Goal: Task Accomplishment & Management: Use online tool/utility

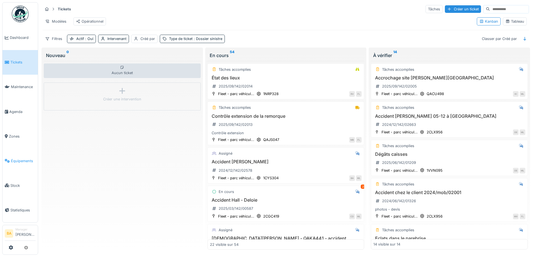
click at [11, 159] on span "Équipements" at bounding box center [23, 161] width 25 height 5
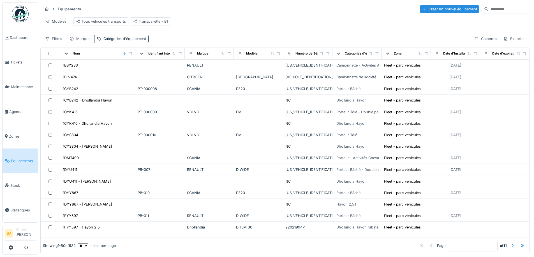
click at [488, 10] on input at bounding box center [507, 9] width 39 height 8
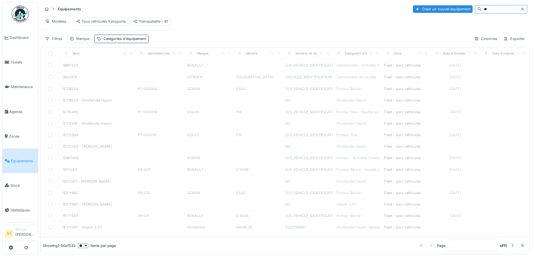
type input "**"
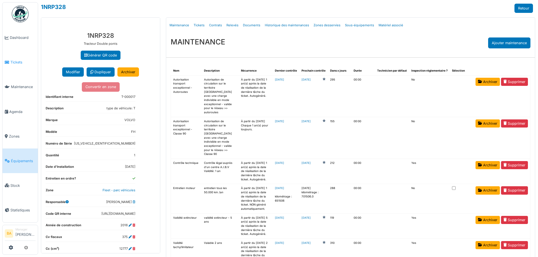
click at [20, 62] on span "Tickets" at bounding box center [22, 62] width 25 height 5
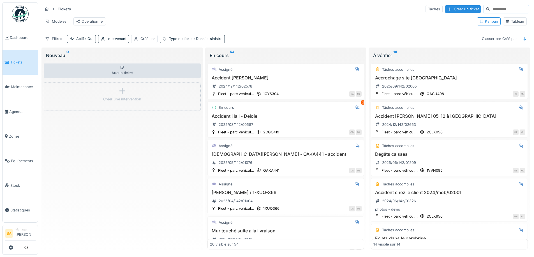
click at [513, 24] on div "Tableau" at bounding box center [514, 21] width 19 height 5
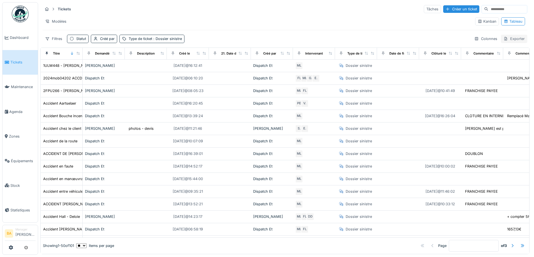
click at [508, 40] on div "Exporter" at bounding box center [514, 39] width 26 height 8
click at [504, 50] on div "Export Excel" at bounding box center [509, 51] width 31 height 8
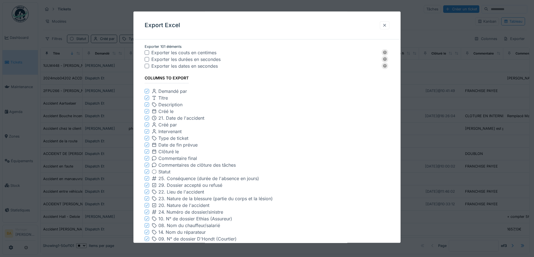
click at [386, 27] on div at bounding box center [384, 25] width 4 height 5
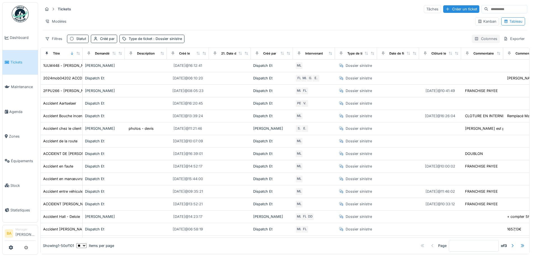
click at [478, 36] on div "Colonnes" at bounding box center [486, 39] width 28 height 8
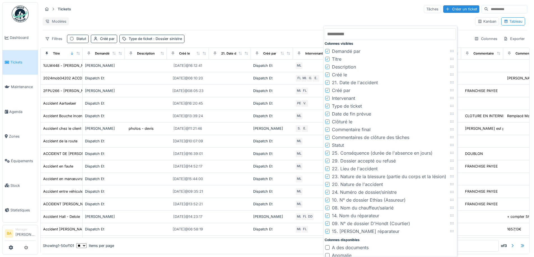
click at [56, 21] on div "Modèles" at bounding box center [56, 21] width 26 height 8
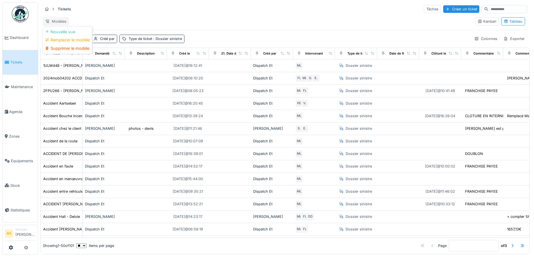
click at [56, 21] on div "Modèles" at bounding box center [56, 21] width 26 height 8
click at [480, 40] on div "Colonnes" at bounding box center [486, 39] width 28 height 8
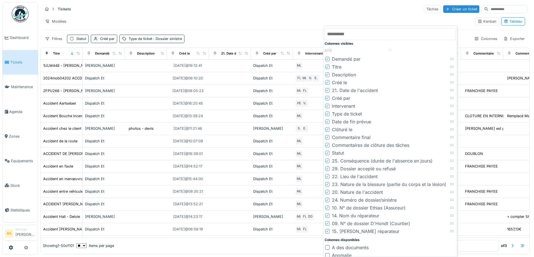
drag, startPoint x: 452, startPoint y: 208, endPoint x: 390, endPoint y: 50, distance: 169.6
click at [390, 50] on icon at bounding box center [390, 50] width 4 height 4
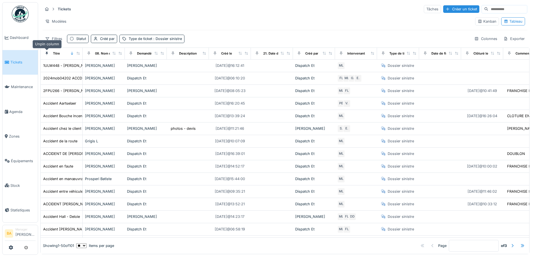
click at [46, 53] on icon at bounding box center [47, 53] width 2 height 3
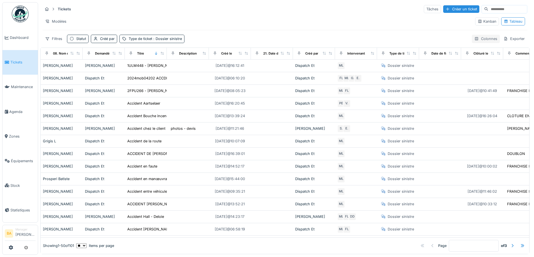
click at [484, 38] on div "Colonnes" at bounding box center [486, 39] width 28 height 8
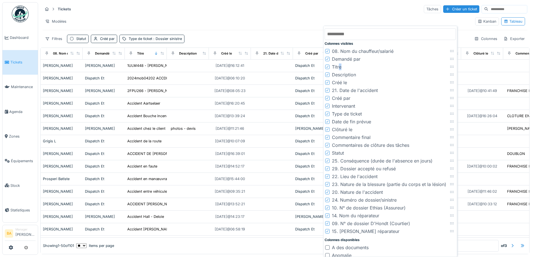
drag, startPoint x: 340, startPoint y: 67, endPoint x: 437, endPoint y: 68, distance: 97.2
click at [432, 68] on li "Titre" at bounding box center [389, 67] width 131 height 8
drag, startPoint x: 451, startPoint y: 68, endPoint x: 440, endPoint y: 51, distance: 20.5
click at [440, 51] on icon at bounding box center [441, 49] width 4 height 4
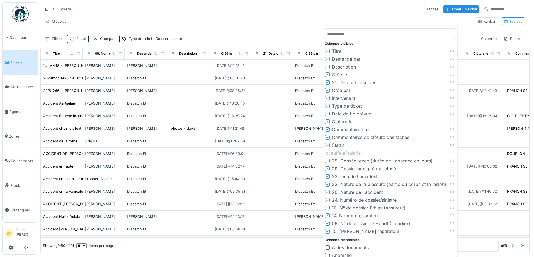
drag, startPoint x: 452, startPoint y: 58, endPoint x: 419, endPoint y: 152, distance: 99.7
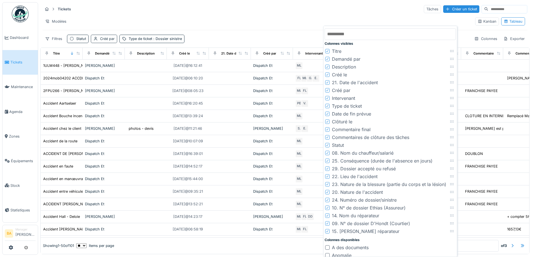
click at [106, 41] on div "Créé par" at bounding box center [107, 38] width 15 height 5
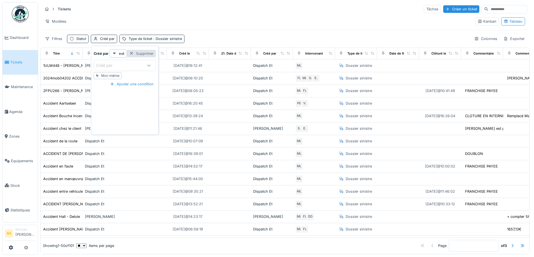
click at [140, 53] on div "Supprimer" at bounding box center [141, 54] width 29 height 8
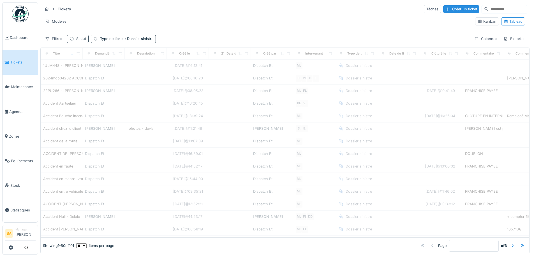
click at [79, 40] on div "Statut" at bounding box center [81, 38] width 10 height 5
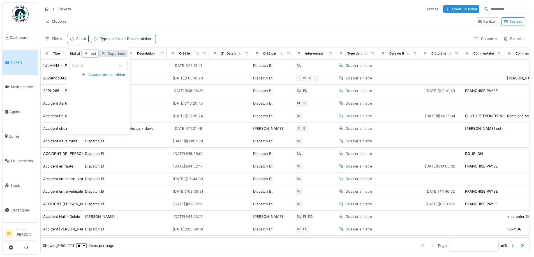
click at [112, 54] on div "Supprimer" at bounding box center [113, 54] width 29 height 8
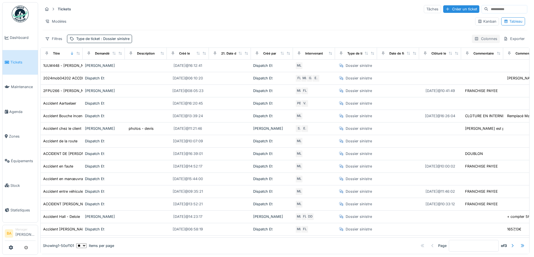
click at [476, 38] on div "Colonnes" at bounding box center [486, 39] width 28 height 8
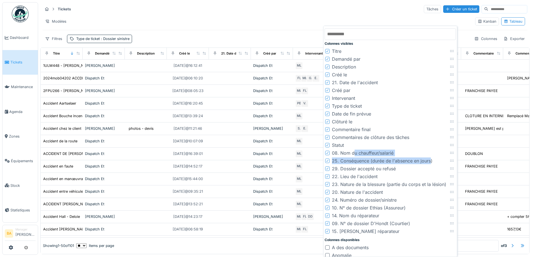
drag, startPoint x: 353, startPoint y: 154, endPoint x: 446, endPoint y: 154, distance: 93.0
click at [432, 157] on li "08. Nom du chauffeur/salarié" at bounding box center [389, 153] width 131 height 8
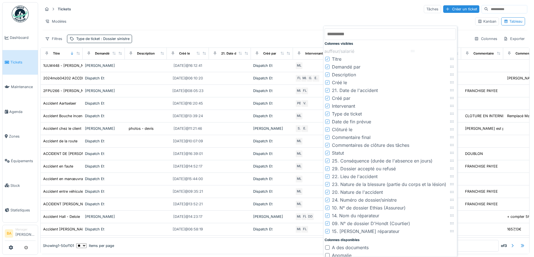
drag, startPoint x: 450, startPoint y: 153, endPoint x: 411, endPoint y: 51, distance: 109.3
click at [411, 51] on icon at bounding box center [412, 51] width 4 height 4
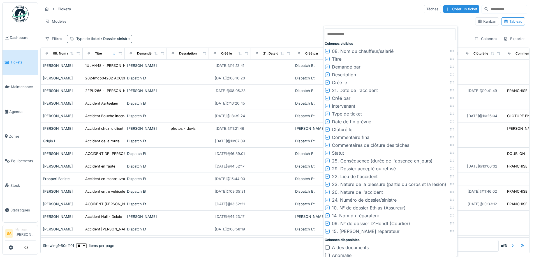
click at [327, 59] on icon at bounding box center [327, 59] width 3 height 3
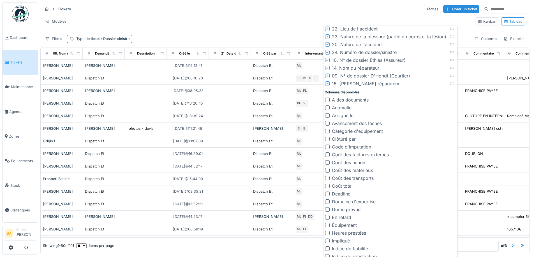
scroll to position [168, 0]
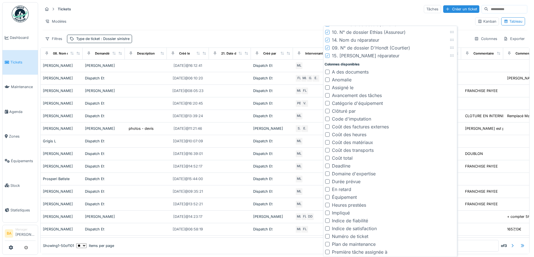
click at [442, 195] on li "Équipement" at bounding box center [389, 198] width 131 height 8
click at [328, 198] on div at bounding box center [327, 197] width 4 height 4
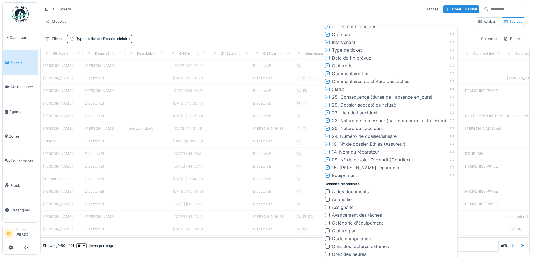
scroll to position [0, 0]
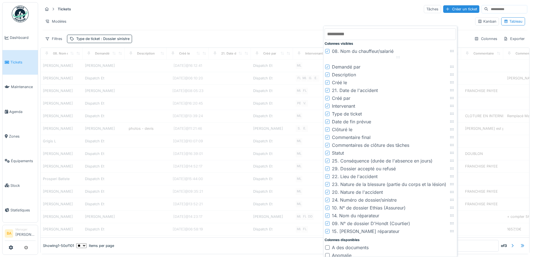
drag, startPoint x: 452, startPoint y: 231, endPoint x: 398, endPoint y: 56, distance: 182.4
click at [398, 56] on icon at bounding box center [398, 57] width 4 height 4
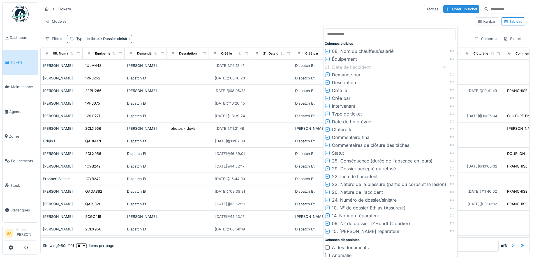
drag, startPoint x: 451, startPoint y: 90, endPoint x: 444, endPoint y: 67, distance: 24.4
click at [444, 67] on icon at bounding box center [444, 67] width 4 height 4
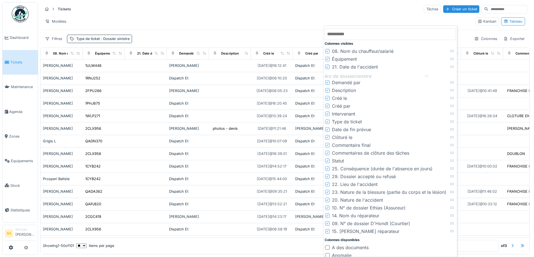
drag, startPoint x: 451, startPoint y: 173, endPoint x: 425, endPoint y: 76, distance: 99.4
click at [425, 76] on icon at bounding box center [426, 76] width 4 height 4
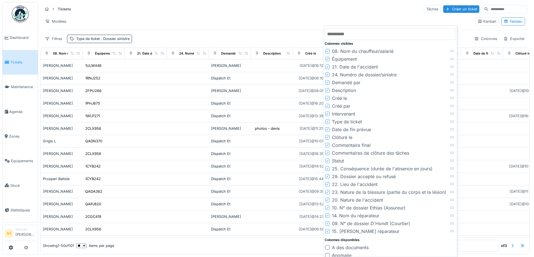
click at [327, 84] on icon at bounding box center [327, 82] width 3 height 3
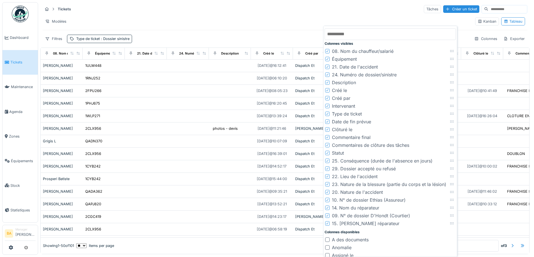
click at [327, 89] on icon at bounding box center [327, 90] width 3 height 3
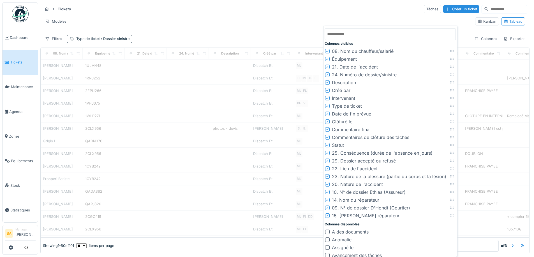
click at [326, 91] on icon at bounding box center [327, 90] width 2 height 2
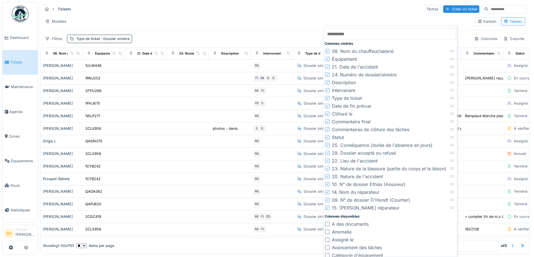
click at [326, 90] on icon at bounding box center [327, 90] width 3 height 3
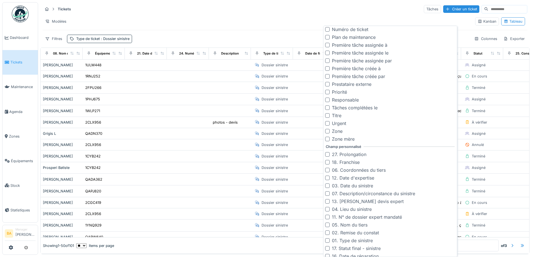
scroll to position [403, 0]
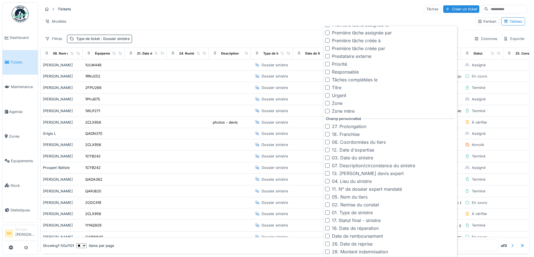
drag, startPoint x: 327, startPoint y: 221, endPoint x: 336, endPoint y: 221, distance: 9.5
click at [327, 221] on div at bounding box center [327, 221] width 4 height 4
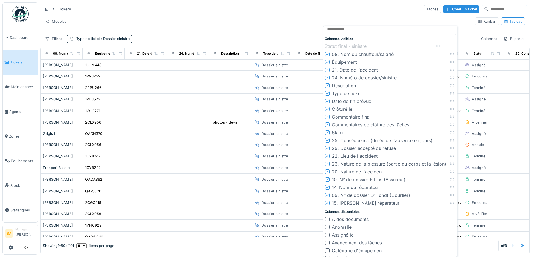
scroll to position [0, 0]
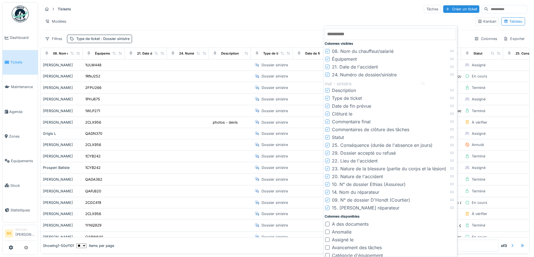
drag, startPoint x: 451, startPoint y: 169, endPoint x: 422, endPoint y: 84, distance: 90.0
click at [422, 84] on icon at bounding box center [422, 84] width 4 height 4
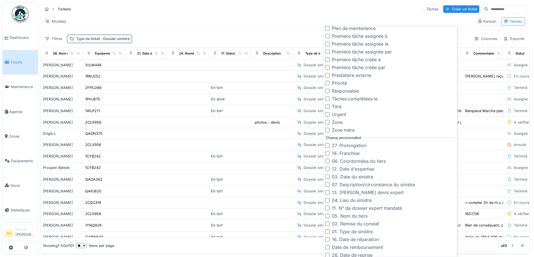
scroll to position [403, 0]
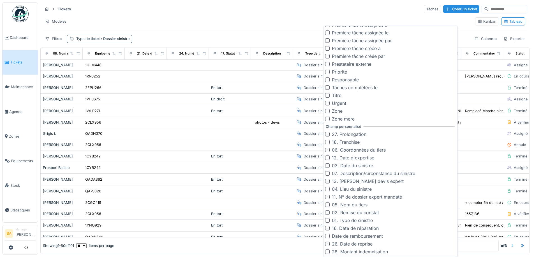
click at [329, 173] on div at bounding box center [327, 173] width 4 height 4
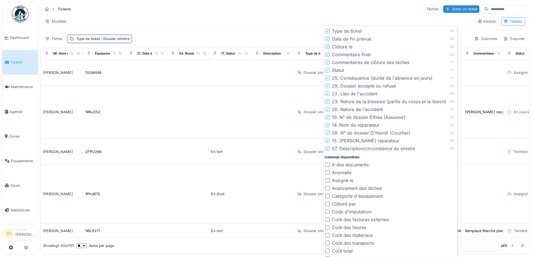
scroll to position [11, 0]
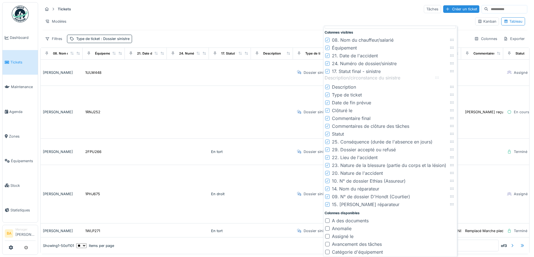
drag, startPoint x: 452, startPoint y: 205, endPoint x: 438, endPoint y: 78, distance: 127.8
click at [438, 78] on icon at bounding box center [437, 78] width 4 height 2
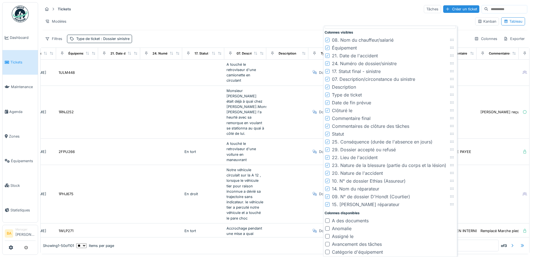
scroll to position [0, 33]
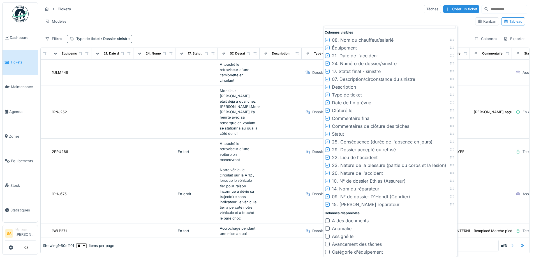
click at [325, 86] on div at bounding box center [327, 87] width 4 height 4
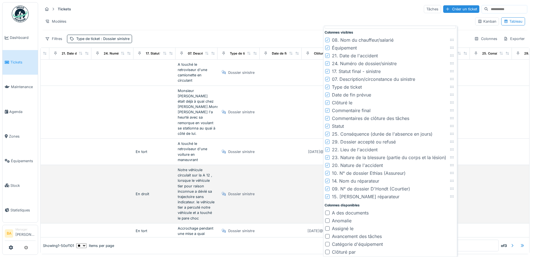
scroll to position [0, 74]
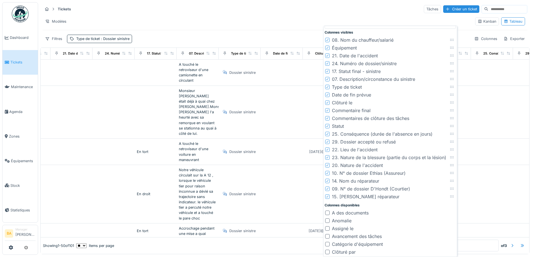
click at [328, 104] on icon at bounding box center [327, 102] width 3 height 3
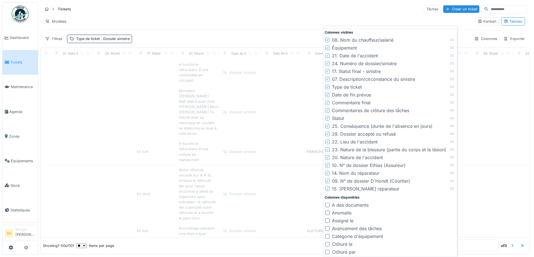
click at [328, 95] on icon at bounding box center [327, 95] width 3 height 3
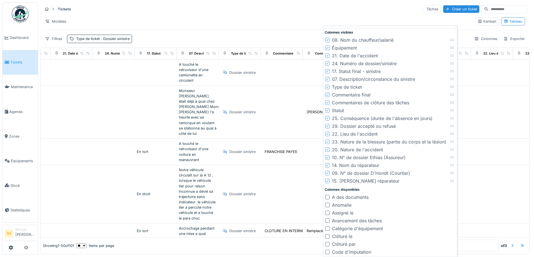
click at [327, 95] on icon at bounding box center [327, 95] width 3 height 3
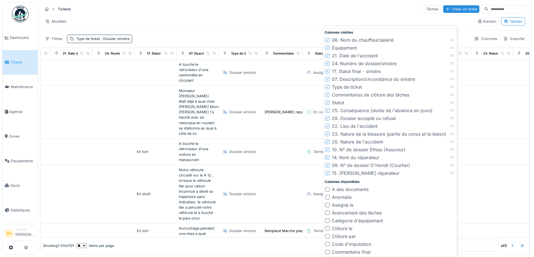
click at [327, 95] on icon at bounding box center [327, 95] width 3 height 3
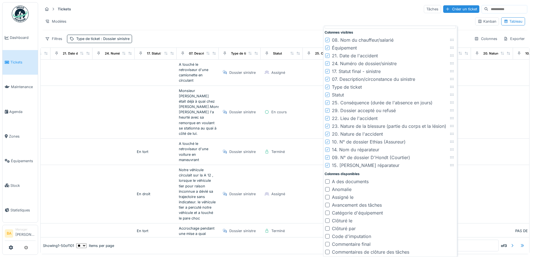
click at [359, 17] on div "Modèles" at bounding box center [257, 21] width 428 height 8
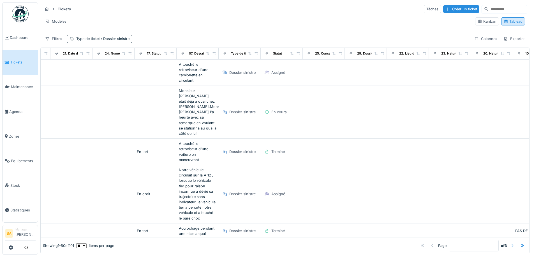
click at [505, 22] on div "Tableau" at bounding box center [512, 21] width 19 height 5
click at [507, 38] on div "Exporter" at bounding box center [514, 39] width 26 height 8
click at [505, 52] on div "Export Excel" at bounding box center [509, 51] width 31 height 8
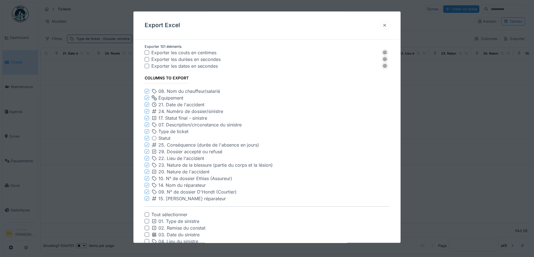
click at [387, 26] on div at bounding box center [384, 25] width 4 height 5
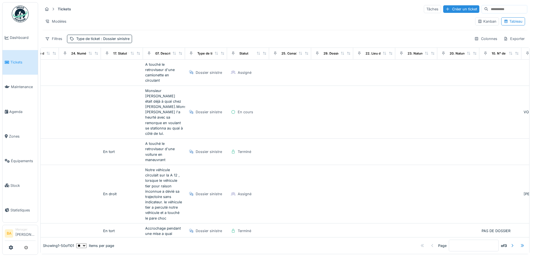
scroll to position [0, 92]
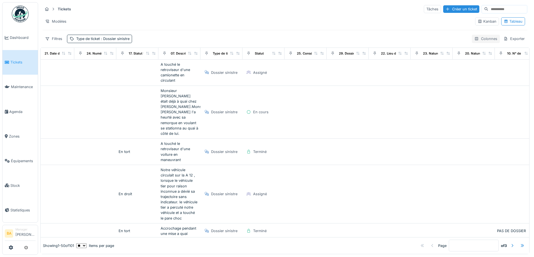
click at [482, 40] on div "Colonnes" at bounding box center [486, 39] width 28 height 8
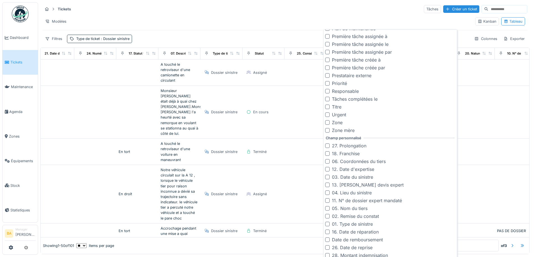
scroll to position [4, 0]
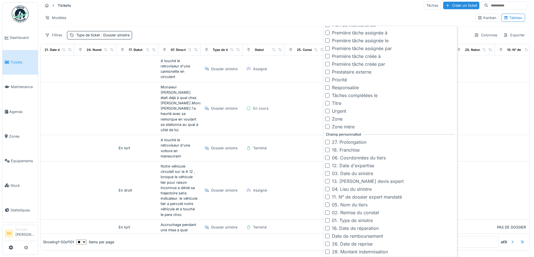
drag, startPoint x: 326, startPoint y: 150, endPoint x: 337, endPoint y: 150, distance: 11.8
click at [326, 150] on div at bounding box center [327, 150] width 4 height 4
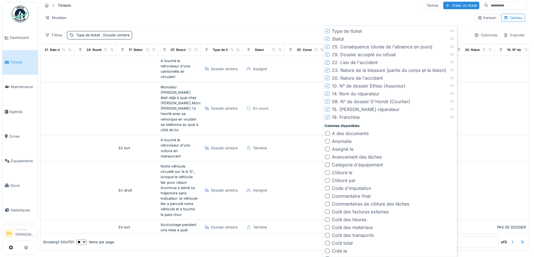
scroll to position [0, 0]
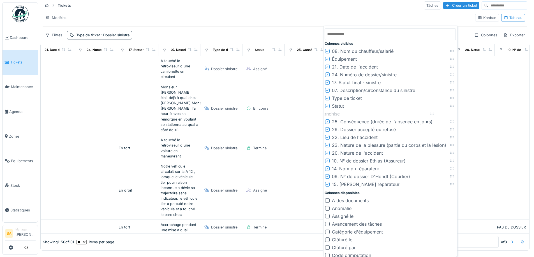
drag, startPoint x: 452, startPoint y: 186, endPoint x: 432, endPoint y: 115, distance: 73.4
click at [432, 115] on icon at bounding box center [432, 114] width 4 height 4
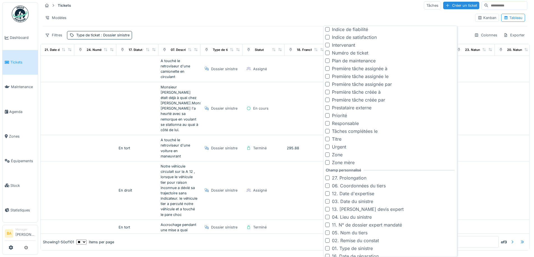
scroll to position [403, 0]
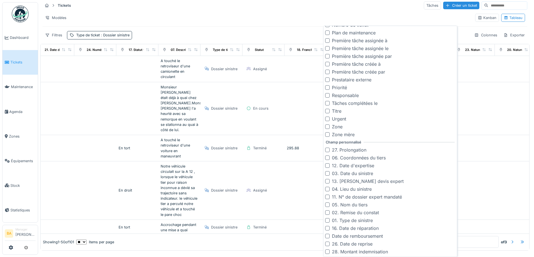
click at [329, 252] on div at bounding box center [327, 252] width 4 height 4
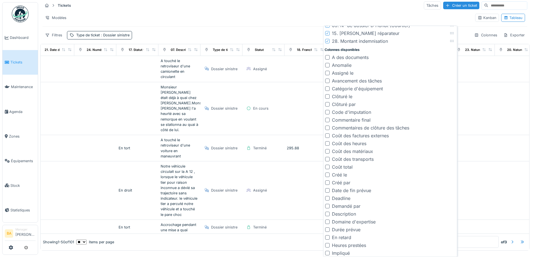
scroll to position [39, 0]
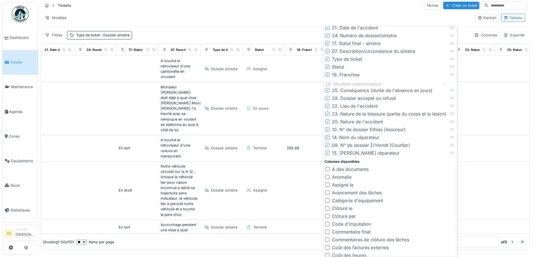
drag, startPoint x: 451, startPoint y: 155, endPoint x: 444, endPoint y: 85, distance: 69.5
click at [444, 85] on icon at bounding box center [445, 84] width 4 height 4
click at [327, 90] on icon at bounding box center [327, 90] width 3 height 3
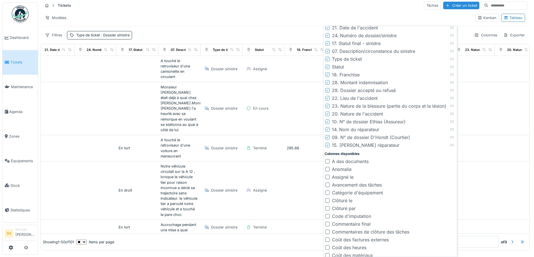
click at [328, 91] on icon at bounding box center [327, 90] width 3 height 3
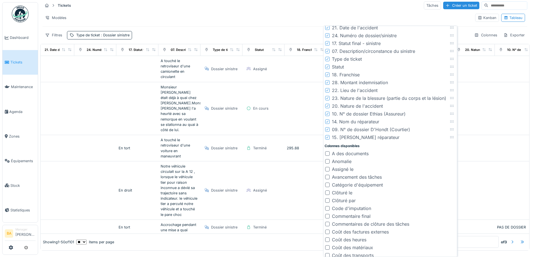
click at [330, 136] on div "15. Montant devis réparateur" at bounding box center [362, 137] width 74 height 7
click at [327, 136] on icon at bounding box center [327, 137] width 3 height 3
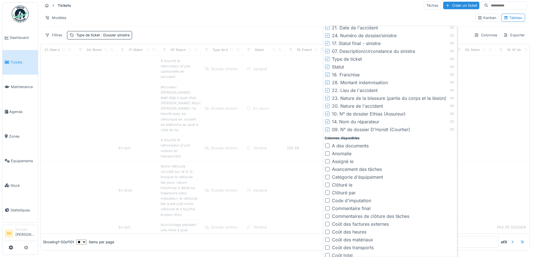
click at [328, 122] on icon at bounding box center [327, 121] width 3 height 3
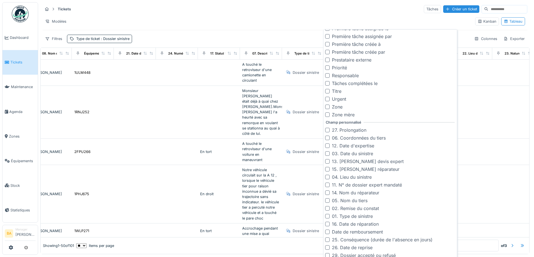
scroll to position [4, 0]
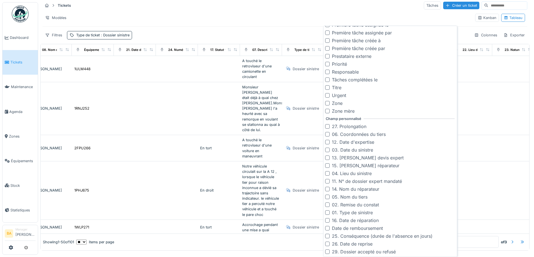
click at [307, 14] on div "Modèles" at bounding box center [257, 18] width 428 height 8
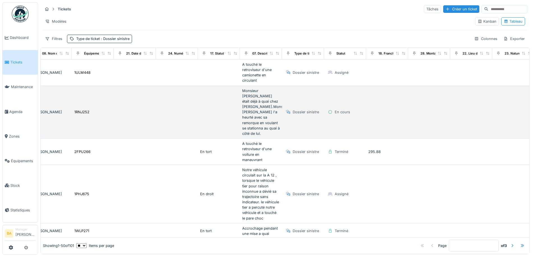
scroll to position [0, 0]
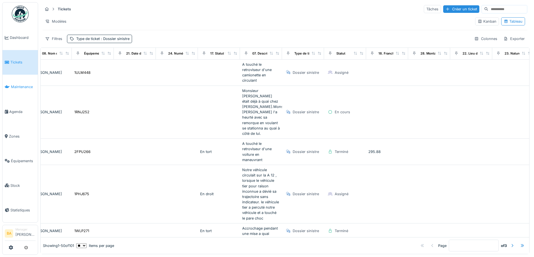
click at [13, 90] on link "Maintenance" at bounding box center [20, 87] width 35 height 25
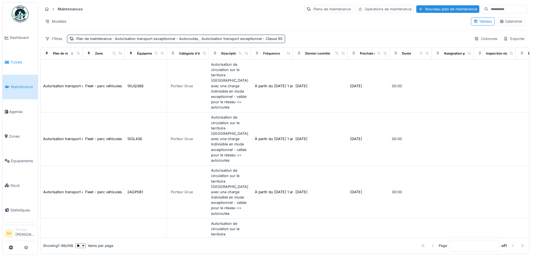
click at [18, 64] on span "Tickets" at bounding box center [22, 62] width 25 height 5
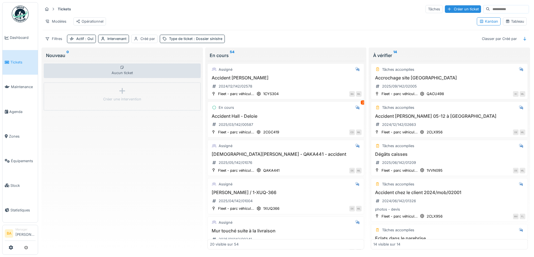
click at [509, 24] on div "Tableau" at bounding box center [514, 21] width 19 height 5
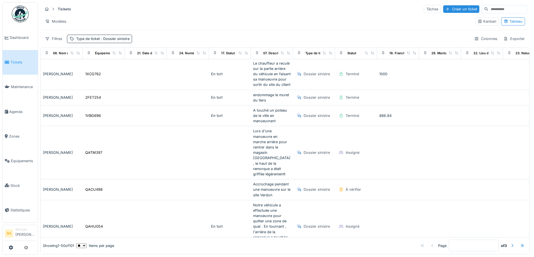
scroll to position [728, 0]
